Goal: Task Accomplishment & Management: Use online tool/utility

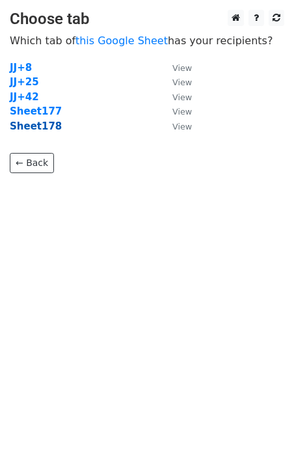
click at [24, 126] on strong "Sheet178" at bounding box center [36, 126] width 52 height 12
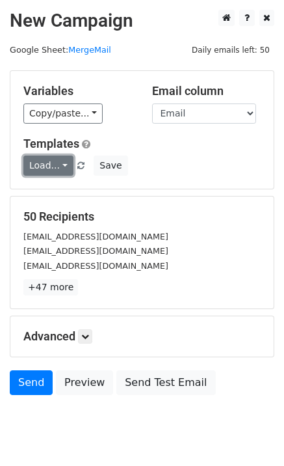
click at [53, 172] on link "Load..." at bounding box center [48, 165] width 50 height 20
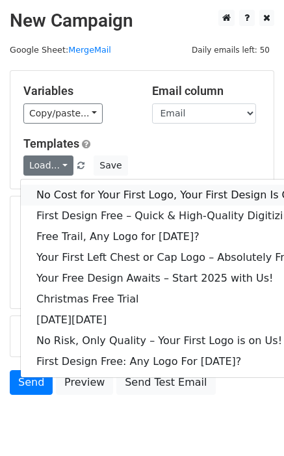
click at [68, 189] on link "No Cost for Your First Logo, Your First Design Is On Us!" at bounding box center [177, 195] width 312 height 21
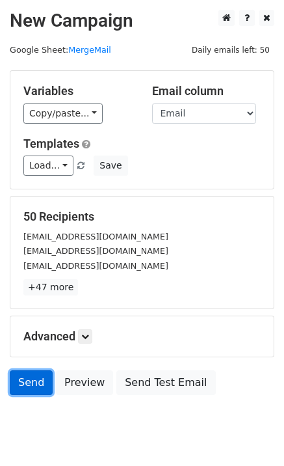
click at [36, 382] on link "Send" at bounding box center [31, 382] width 43 height 25
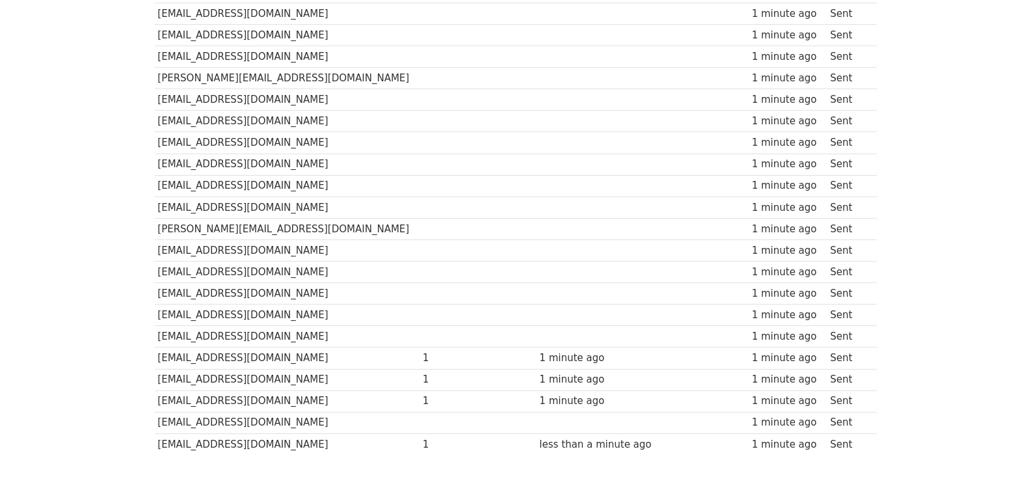
scroll to position [905, 0]
